Goal: Transaction & Acquisition: Book appointment/travel/reservation

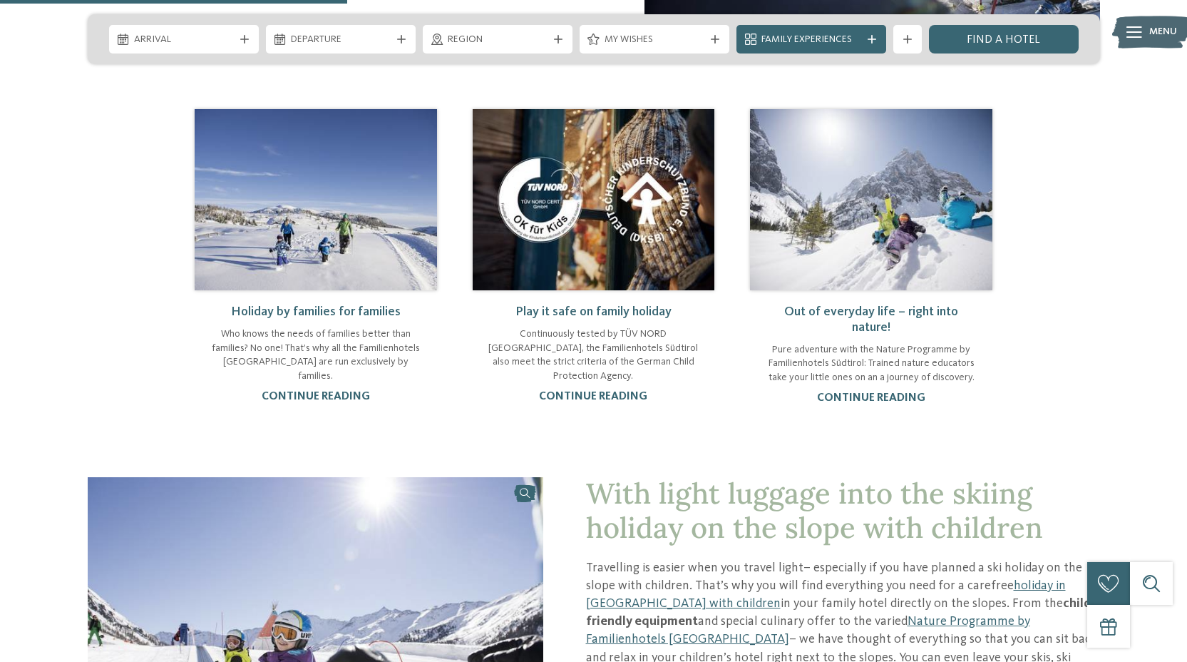
scroll to position [1137, 0]
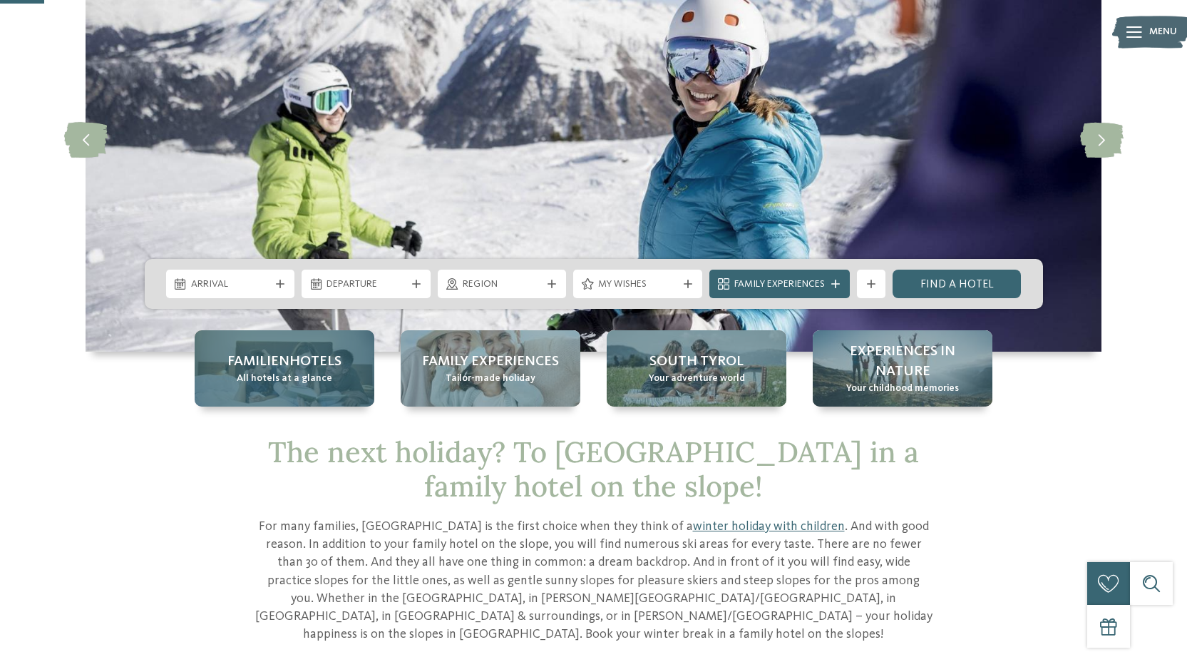
click at [336, 372] on div "Familienhotels All hotels at a glance" at bounding box center [285, 368] width 180 height 76
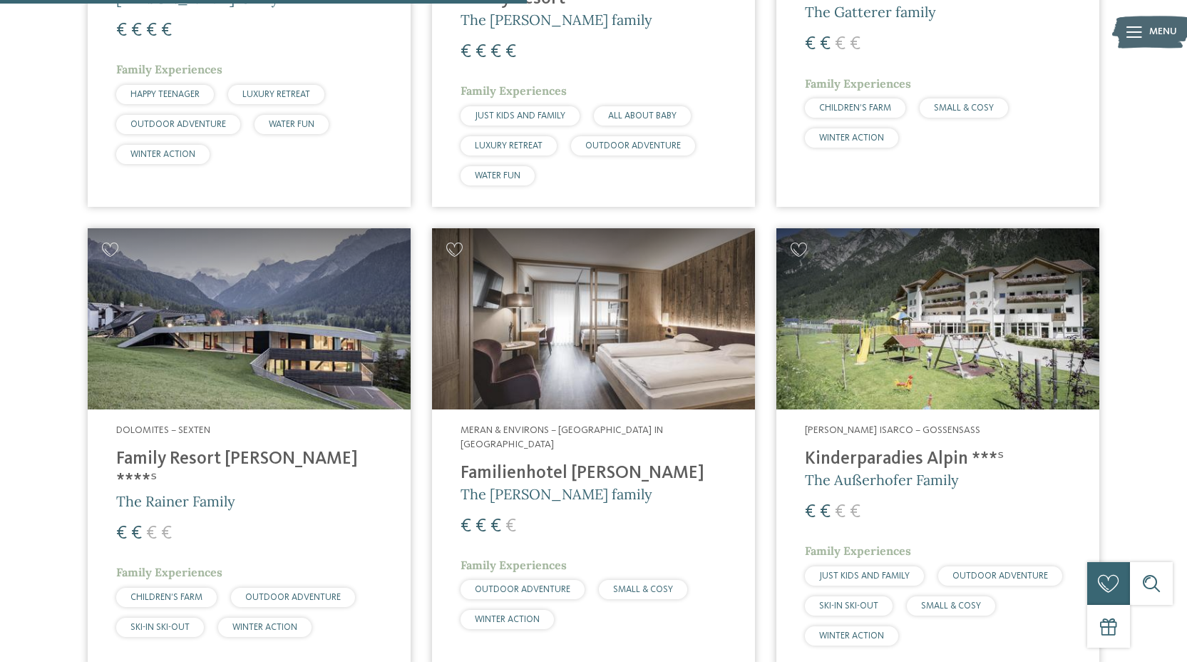
scroll to position [2293, 0]
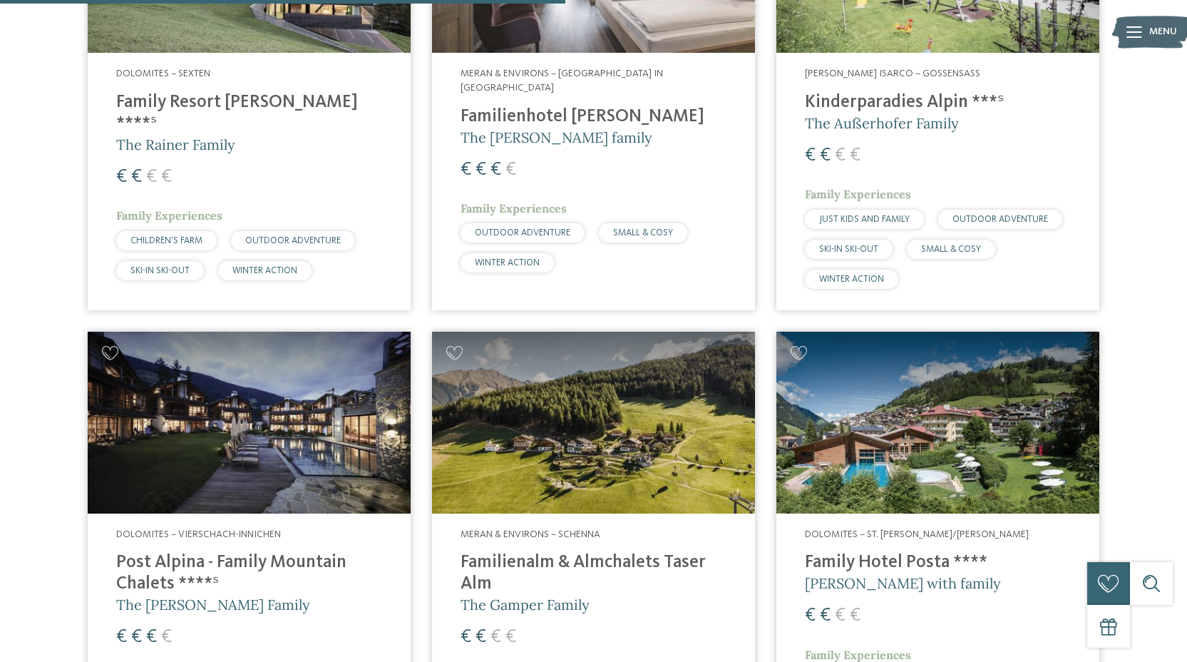
drag, startPoint x: 411, startPoint y: 260, endPoint x: 358, endPoint y: 355, distance: 108.9
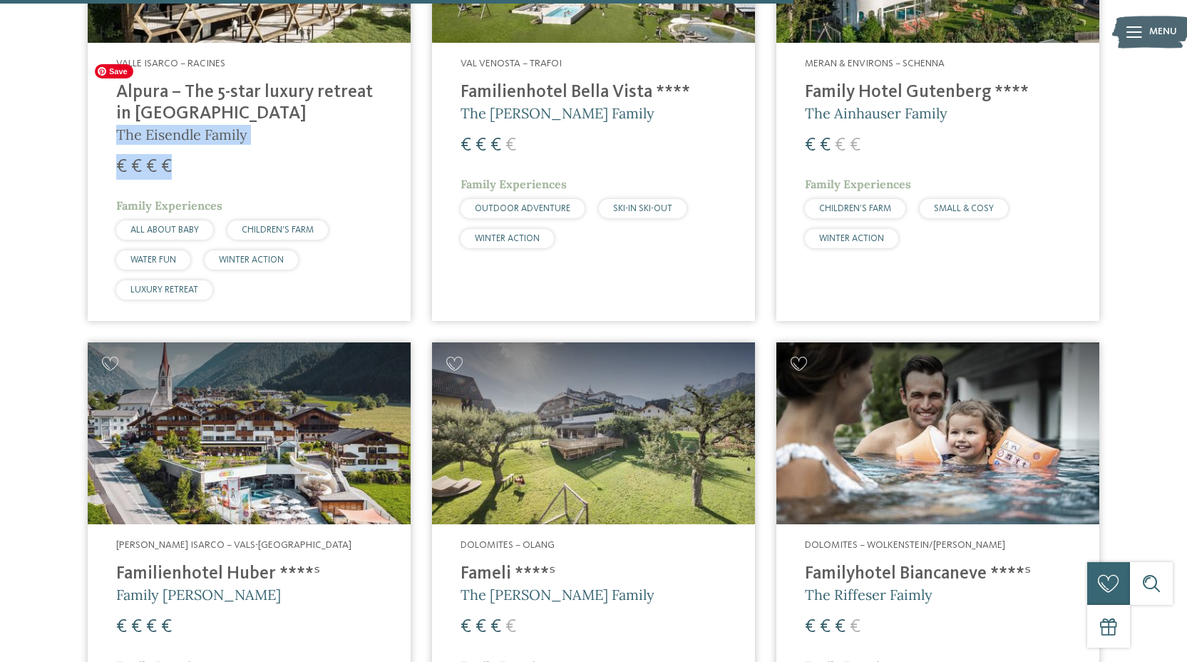
scroll to position [3219, 0]
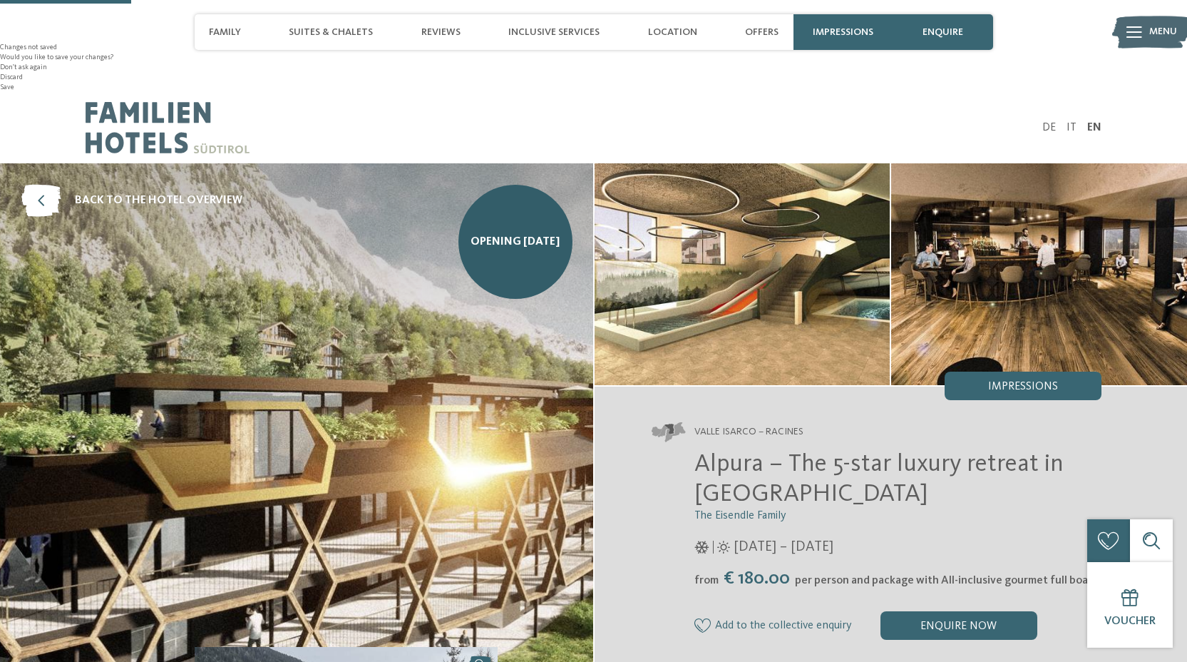
scroll to position [633, 0]
